Goal: Leave review/rating: Leave review/rating

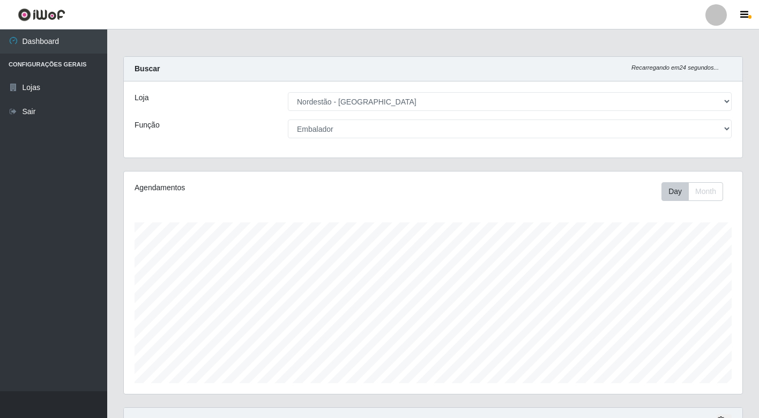
select select "454"
select select "1"
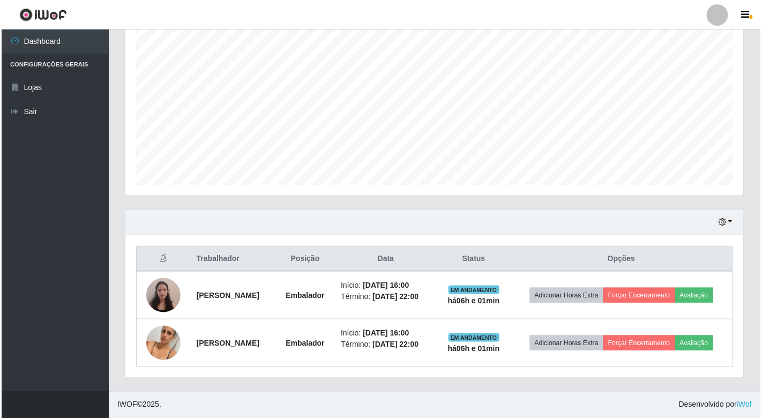
scroll to position [222, 618]
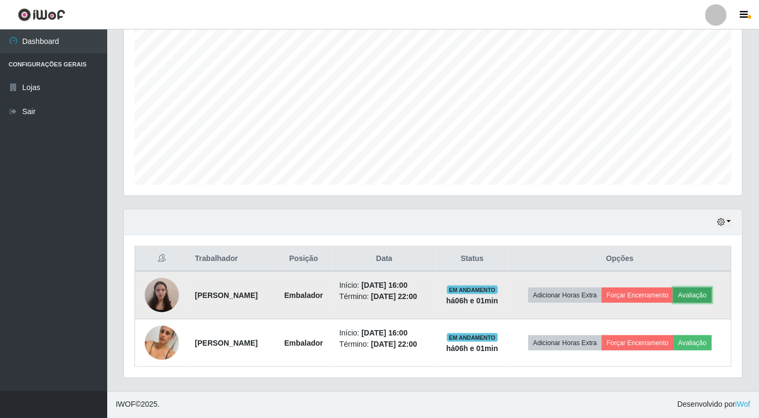
click at [673, 290] on button "Avaliação" at bounding box center [692, 295] width 38 height 15
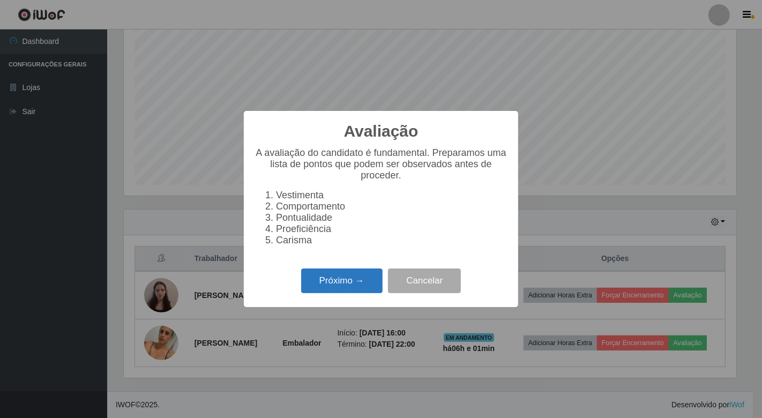
click at [373, 290] on button "Próximo →" at bounding box center [341, 280] width 81 height 25
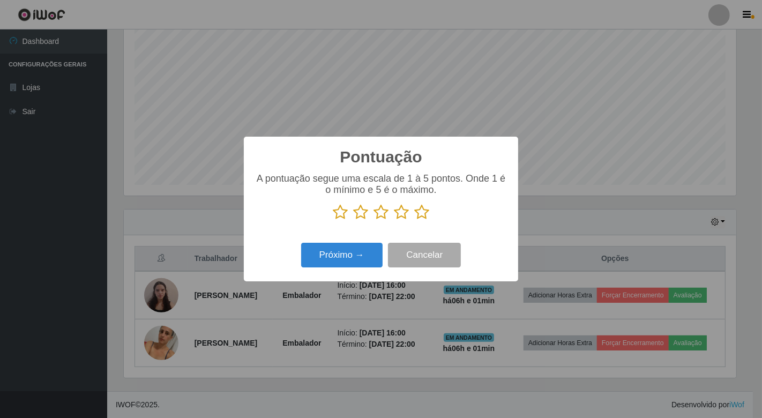
scroll to position [535523, 535133]
click at [423, 216] on icon at bounding box center [421, 212] width 15 height 16
click at [414, 220] on input "radio" at bounding box center [414, 220] width 0 height 0
click at [356, 250] on button "Próximo →" at bounding box center [341, 255] width 81 height 25
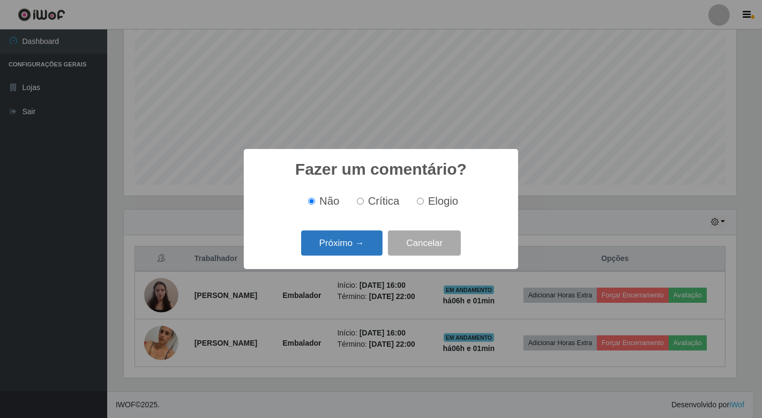
click at [362, 251] on button "Próximo →" at bounding box center [341, 242] width 81 height 25
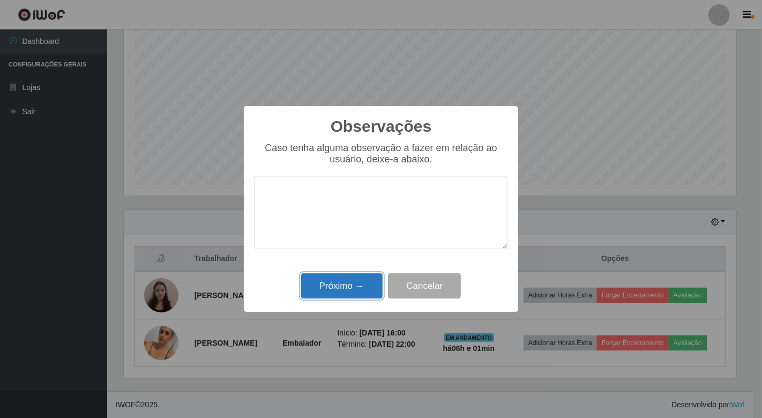
click at [369, 282] on button "Próximo →" at bounding box center [341, 285] width 81 height 25
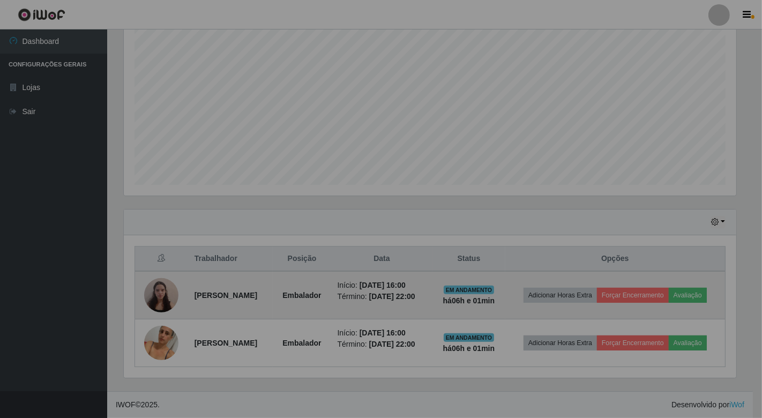
scroll to position [222, 618]
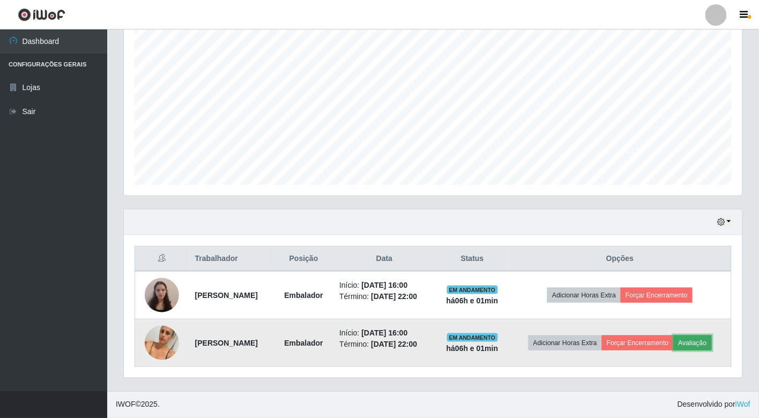
click at [673, 343] on button "Avaliação" at bounding box center [692, 342] width 38 height 15
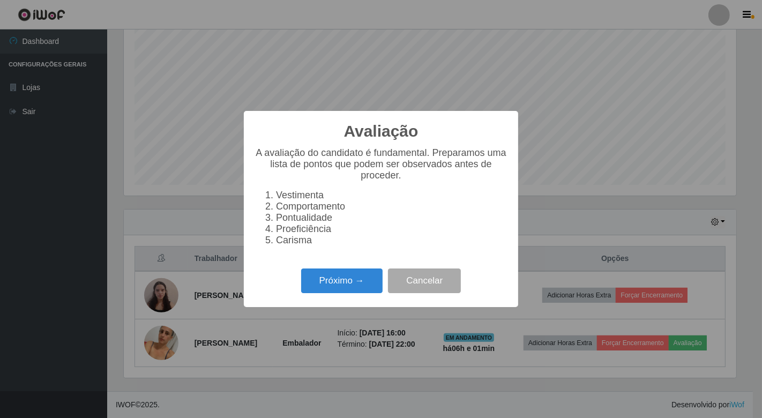
scroll to position [222, 612]
click at [344, 283] on button "Próximo →" at bounding box center [341, 280] width 81 height 25
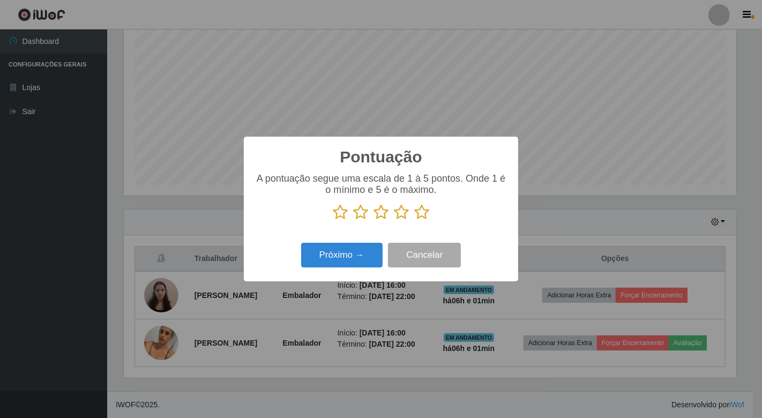
scroll to position [535523, 535133]
click at [417, 215] on icon at bounding box center [421, 212] width 15 height 16
click at [414, 220] on input "radio" at bounding box center [414, 220] width 0 height 0
click at [366, 256] on button "Próximo →" at bounding box center [341, 255] width 81 height 25
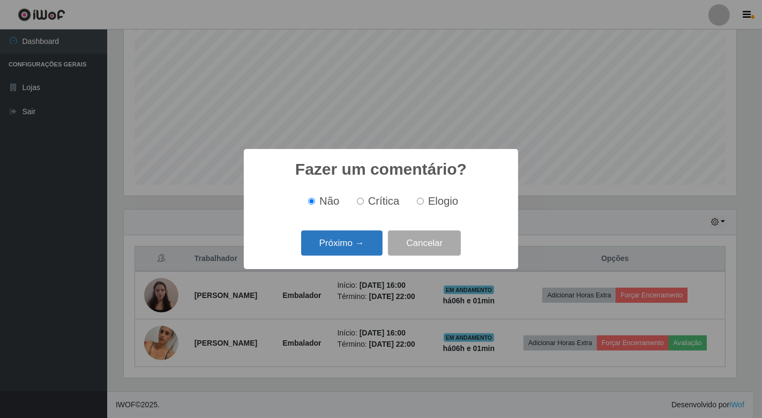
click at [360, 245] on button "Próximo →" at bounding box center [341, 242] width 81 height 25
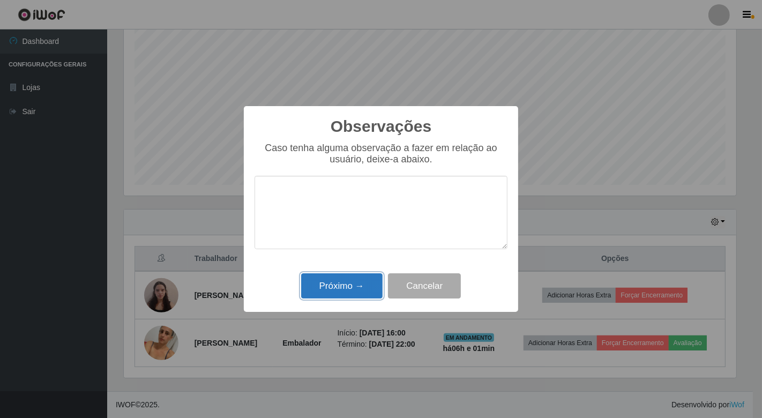
click at [347, 295] on button "Próximo →" at bounding box center [341, 285] width 81 height 25
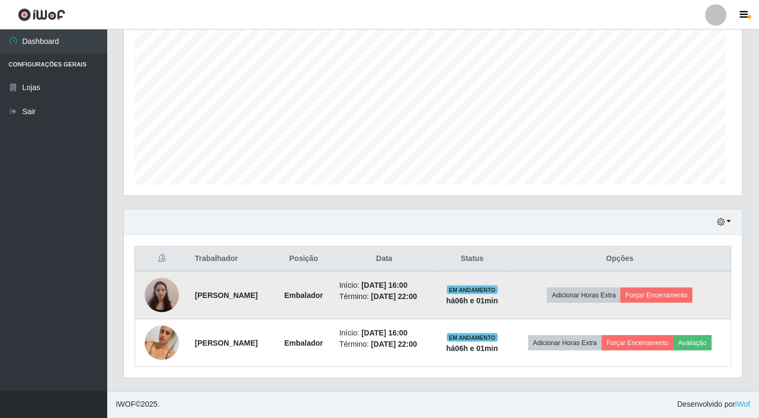
scroll to position [222, 618]
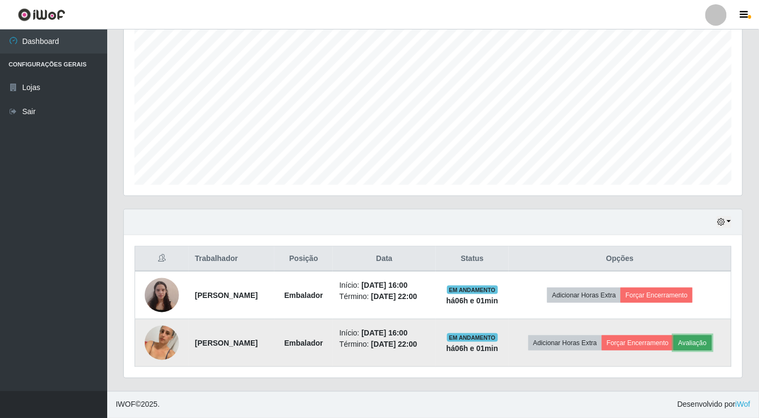
click at [673, 346] on button "Avaliação" at bounding box center [692, 342] width 38 height 15
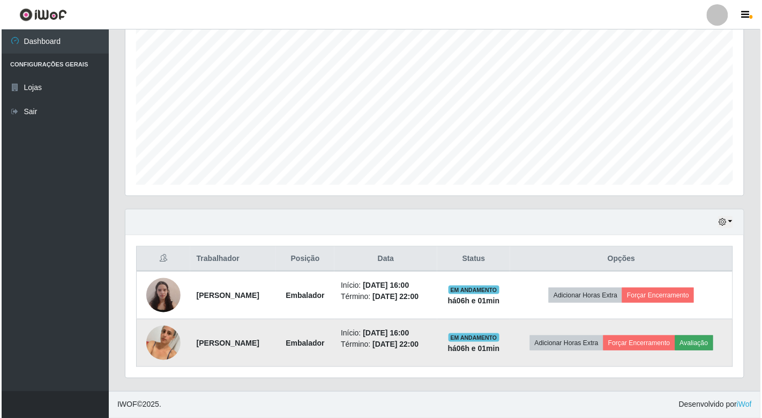
scroll to position [222, 612]
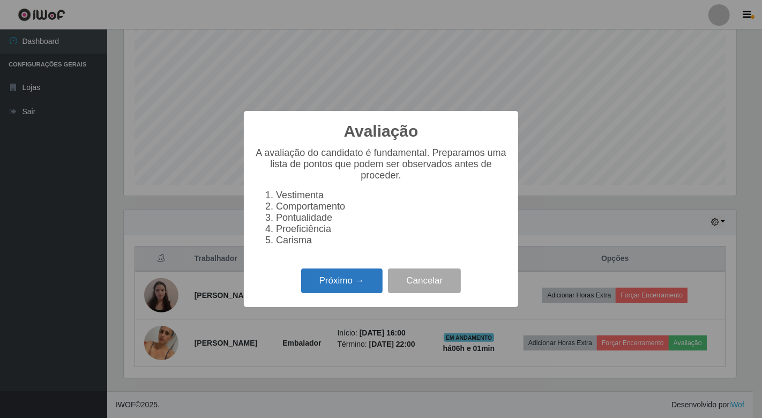
click at [340, 283] on button "Próximo →" at bounding box center [341, 280] width 81 height 25
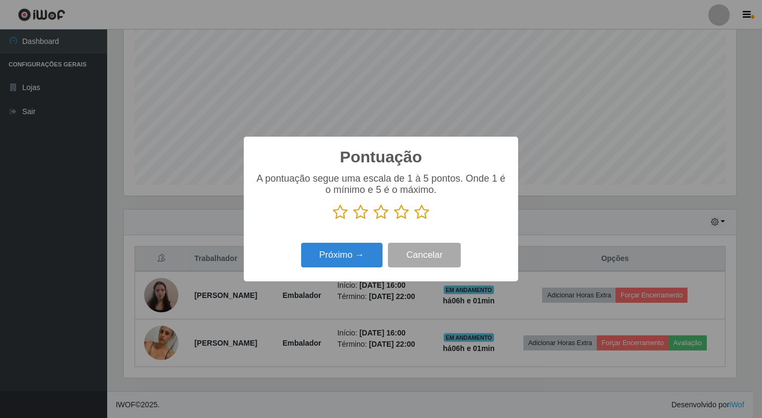
scroll to position [535523, 535133]
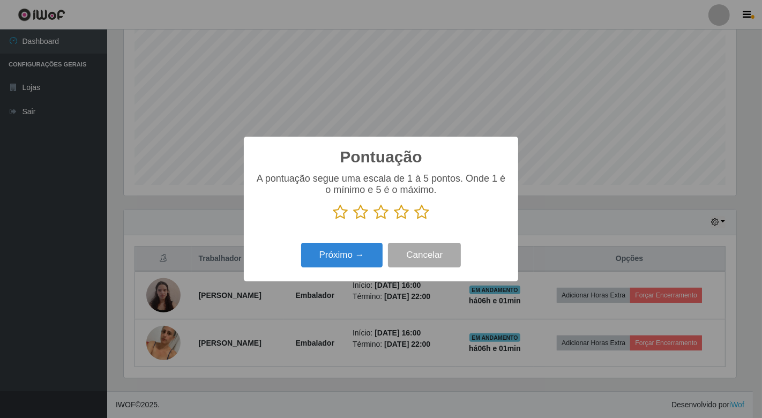
drag, startPoint x: 426, startPoint y: 215, endPoint x: 406, endPoint y: 231, distance: 25.5
click at [425, 215] on icon at bounding box center [421, 212] width 15 height 16
click at [414, 220] on input "radio" at bounding box center [414, 220] width 0 height 0
click at [378, 256] on button "Próximo →" at bounding box center [341, 255] width 81 height 25
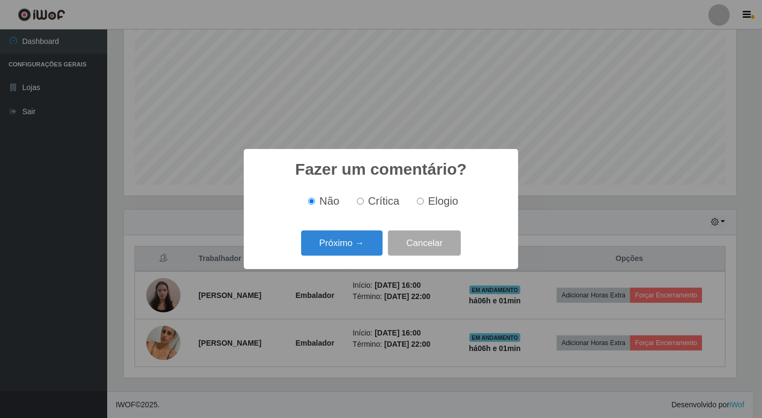
scroll to position [199, 0]
click at [369, 250] on button "Próximo →" at bounding box center [341, 242] width 81 height 25
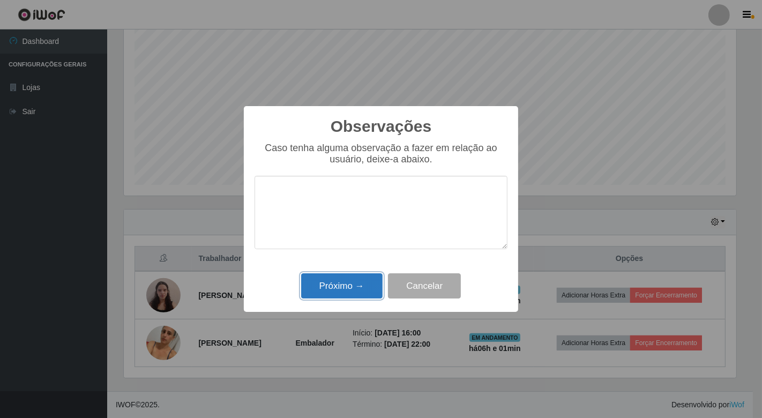
click at [352, 287] on button "Próximo →" at bounding box center [341, 285] width 81 height 25
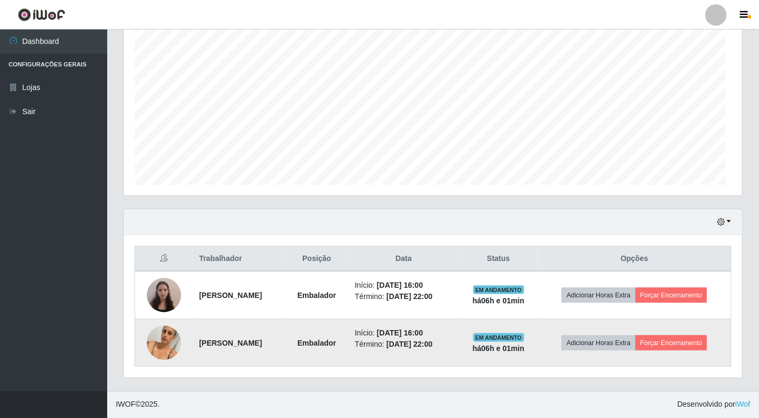
scroll to position [222, 618]
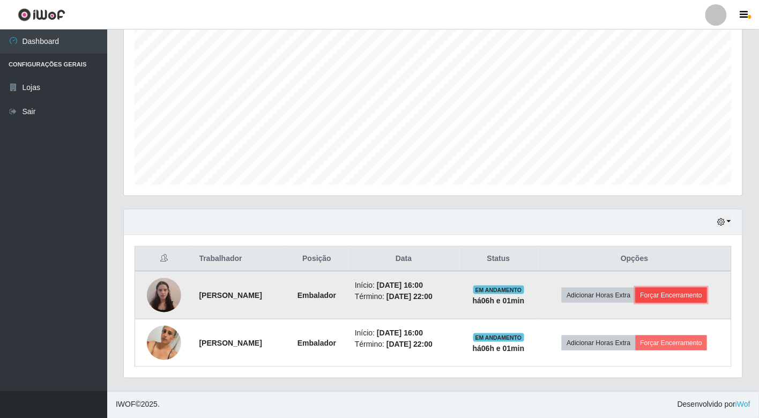
click at [676, 296] on button "Forçar Encerramento" at bounding box center [671, 295] width 72 height 15
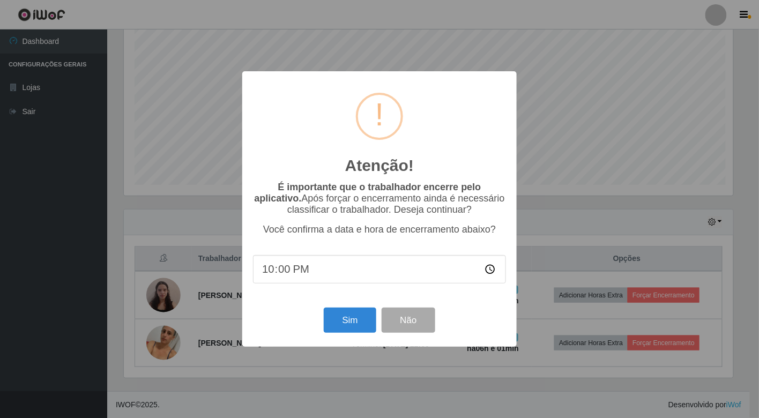
scroll to position [222, 612]
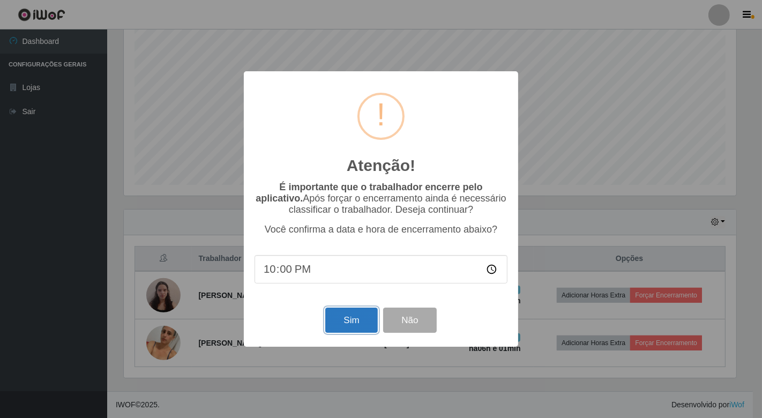
click at [363, 319] on button "Sim" at bounding box center [351, 320] width 52 height 25
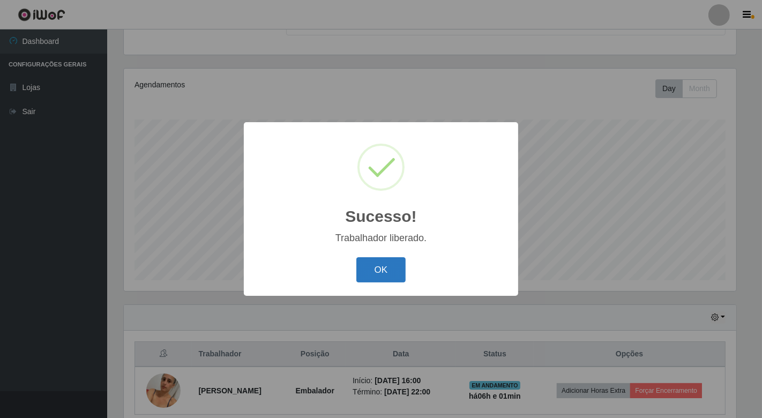
click at [392, 265] on button "OK" at bounding box center [381, 269] width 50 height 25
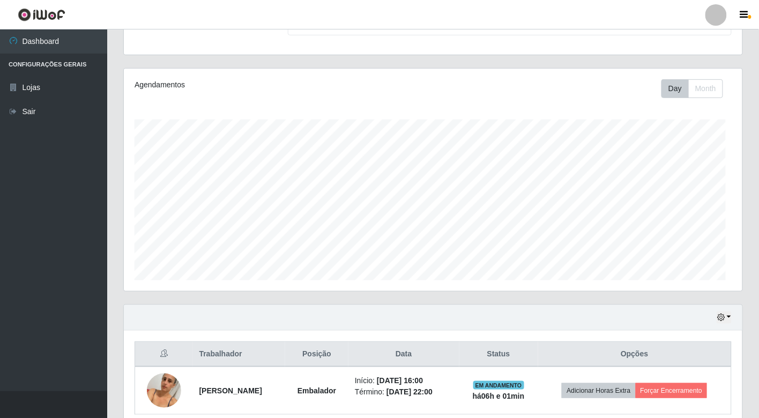
scroll to position [0, 0]
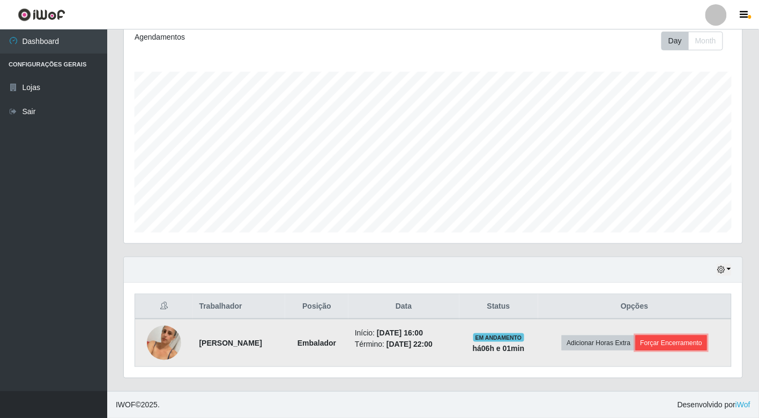
click at [689, 336] on button "Forçar Encerramento" at bounding box center [671, 342] width 72 height 15
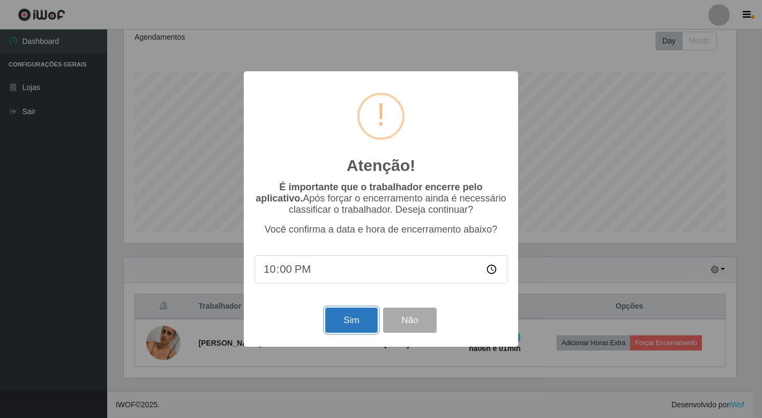
click at [364, 319] on button "Sim" at bounding box center [351, 320] width 52 height 25
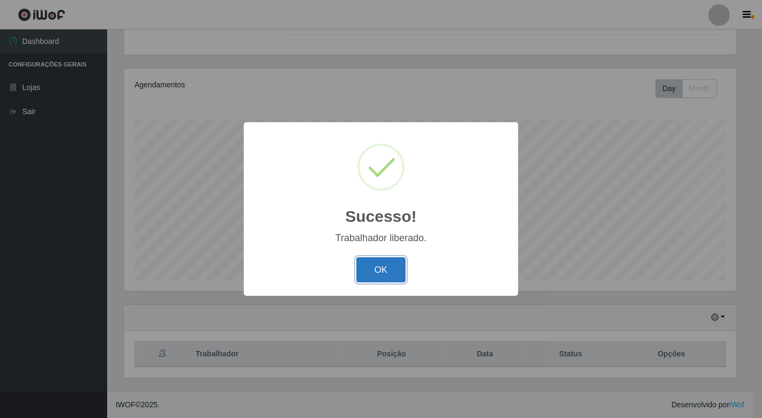
click at [387, 265] on button "OK" at bounding box center [381, 269] width 50 height 25
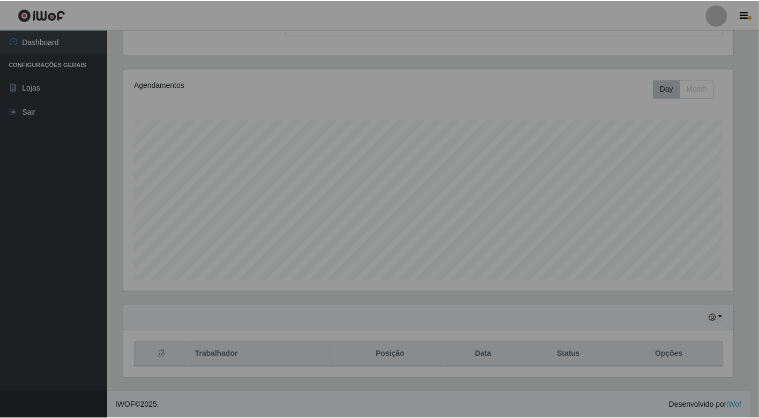
scroll to position [222, 618]
